Goal: Navigation & Orientation: Find specific page/section

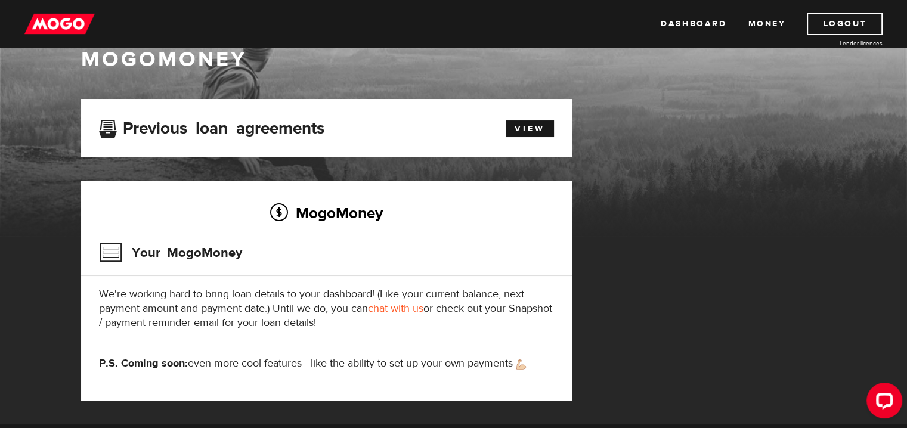
scroll to position [60, 0]
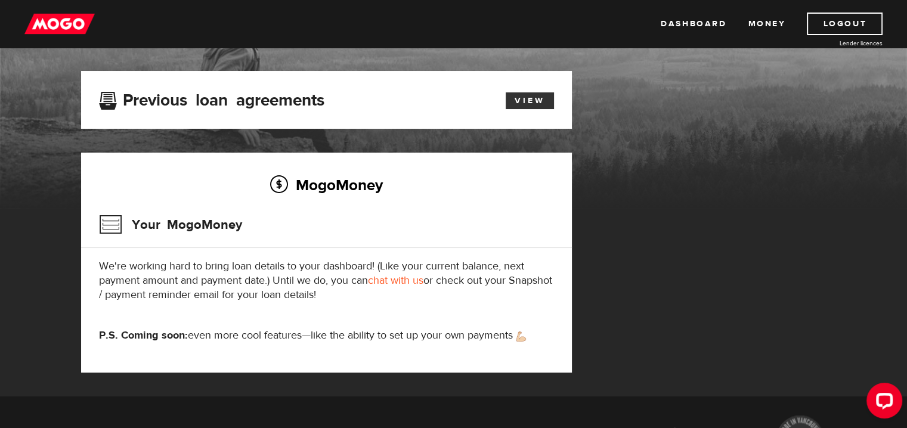
click at [527, 102] on link "View" at bounding box center [530, 100] width 48 height 17
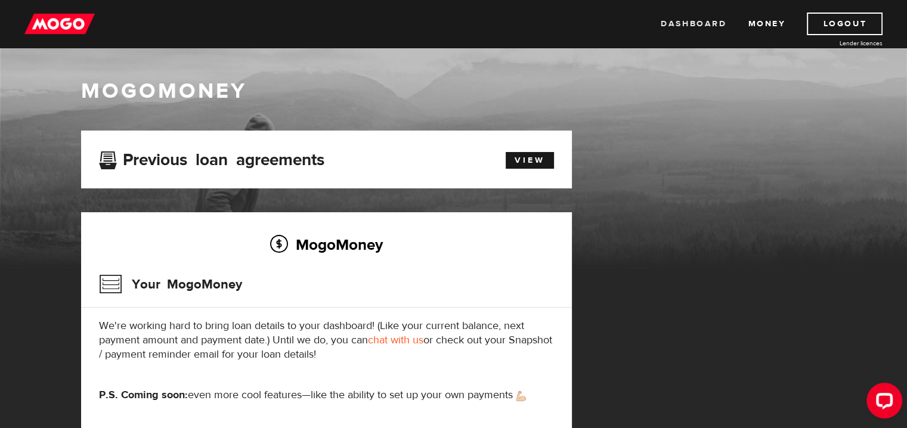
click at [673, 23] on link "Dashboard" at bounding box center [694, 24] width 66 height 23
click at [698, 26] on link "Dashboard" at bounding box center [694, 24] width 66 height 23
